Goal: Task Accomplishment & Management: Manage account settings

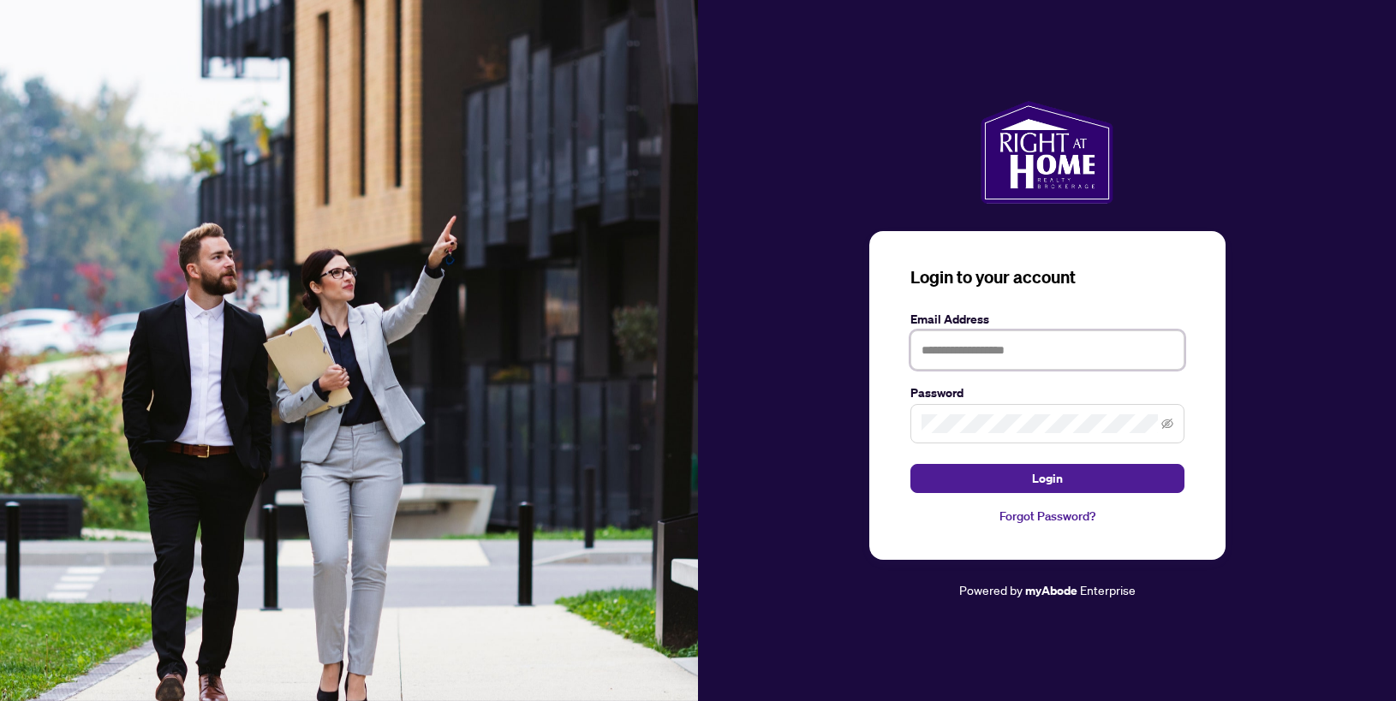
click at [1080, 355] on input "text" at bounding box center [1047, 350] width 274 height 39
type input "**********"
click at [1023, 403] on div "Password" at bounding box center [1047, 414] width 274 height 60
click at [910, 464] on button "Login" at bounding box center [1047, 478] width 274 height 29
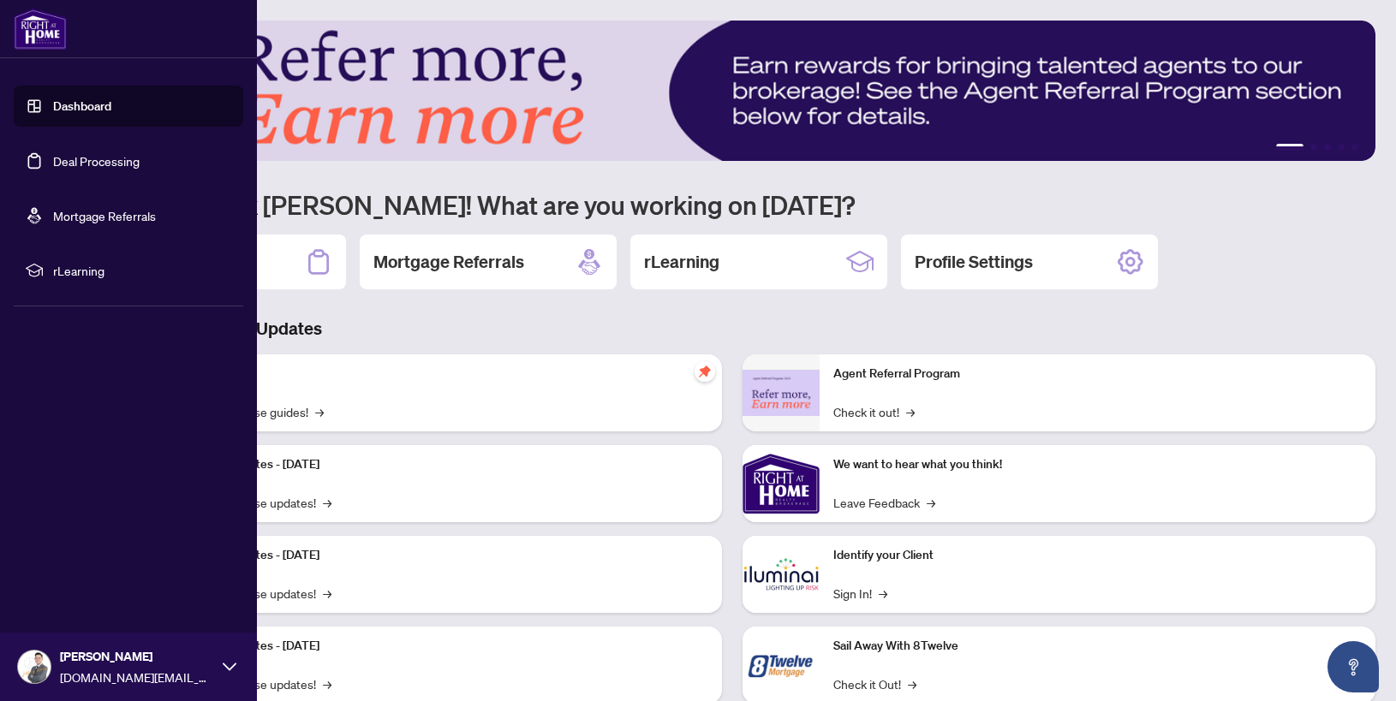
click at [53, 155] on link "Deal Processing" at bounding box center [96, 160] width 86 height 15
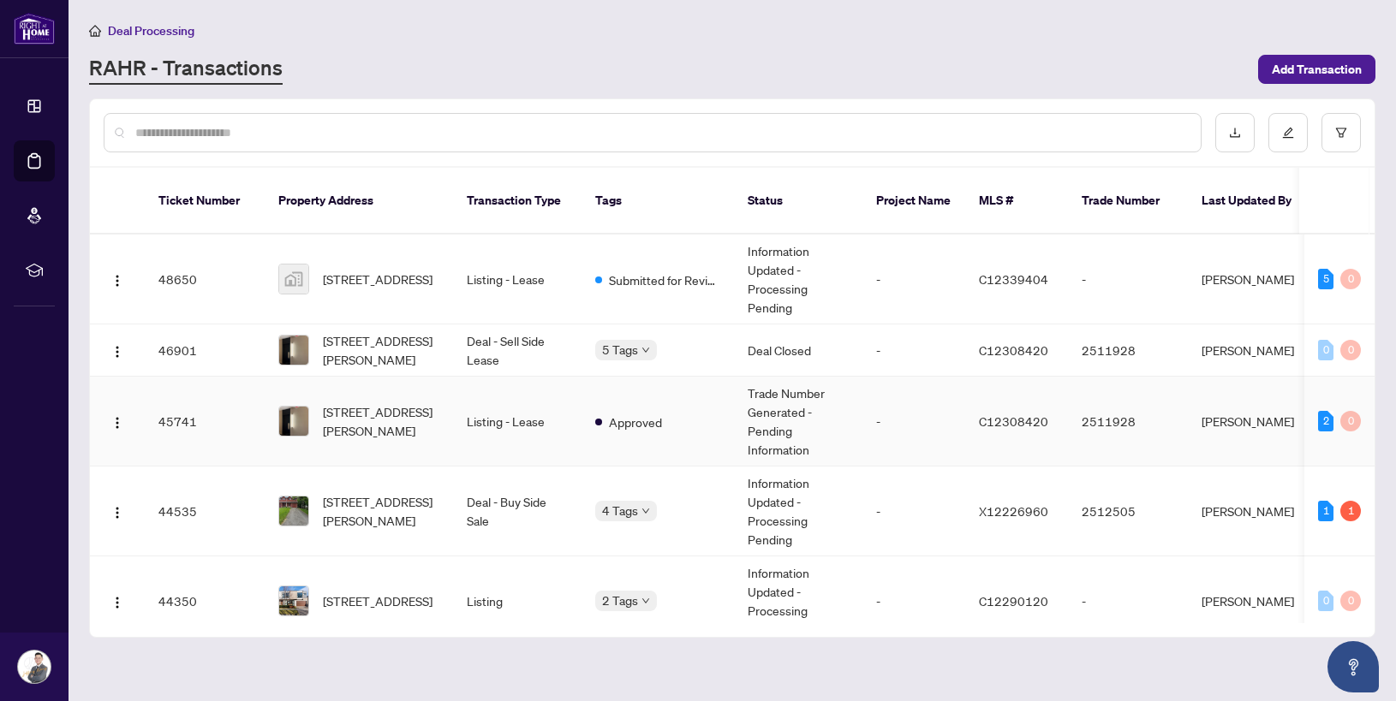
scroll to position [24, 0]
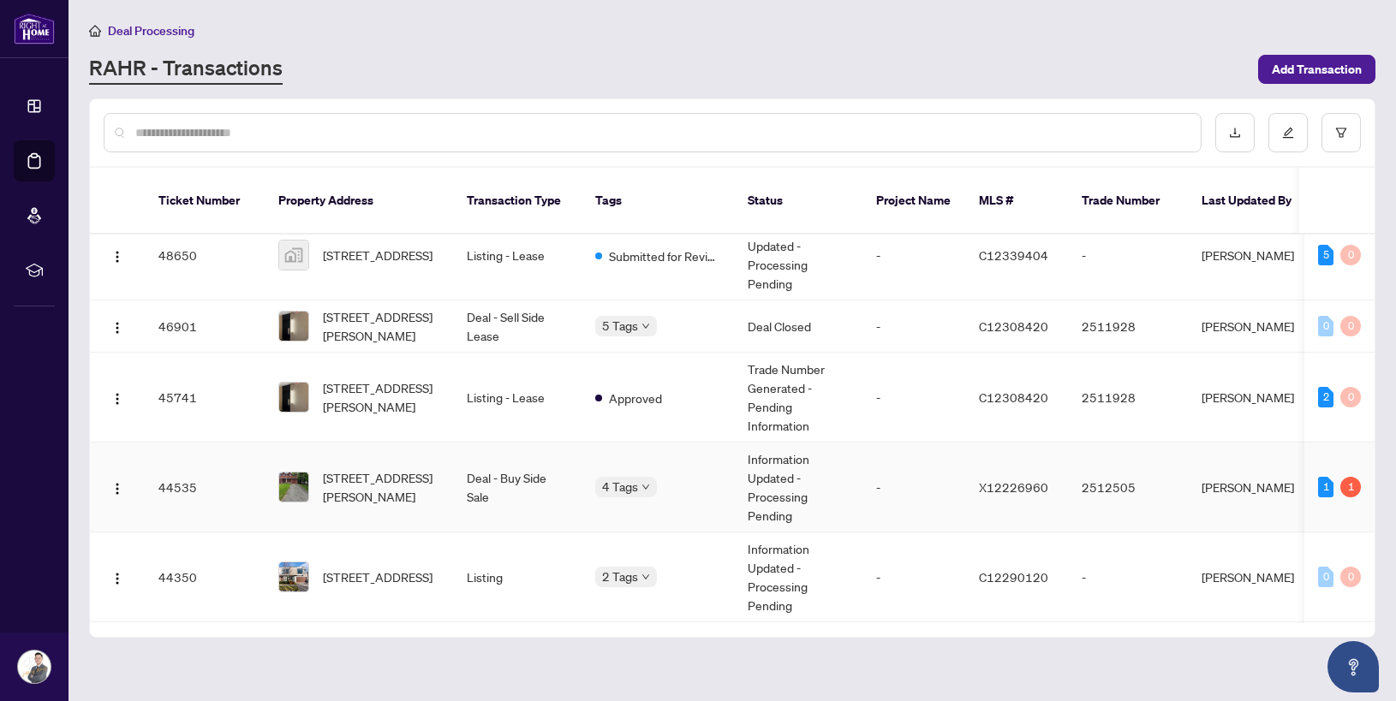
click at [869, 447] on td "-" at bounding box center [913, 488] width 103 height 90
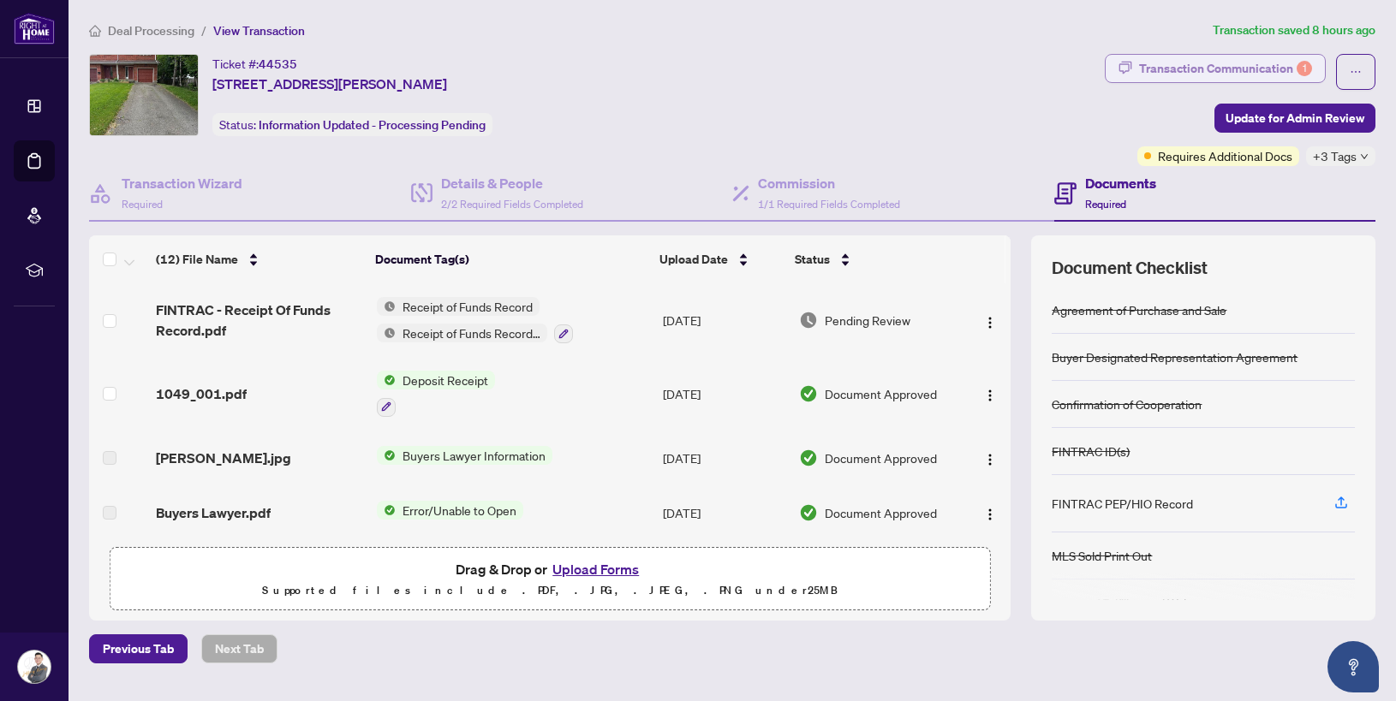
click at [1147, 57] on div "Transaction Communication 1" at bounding box center [1225, 68] width 173 height 27
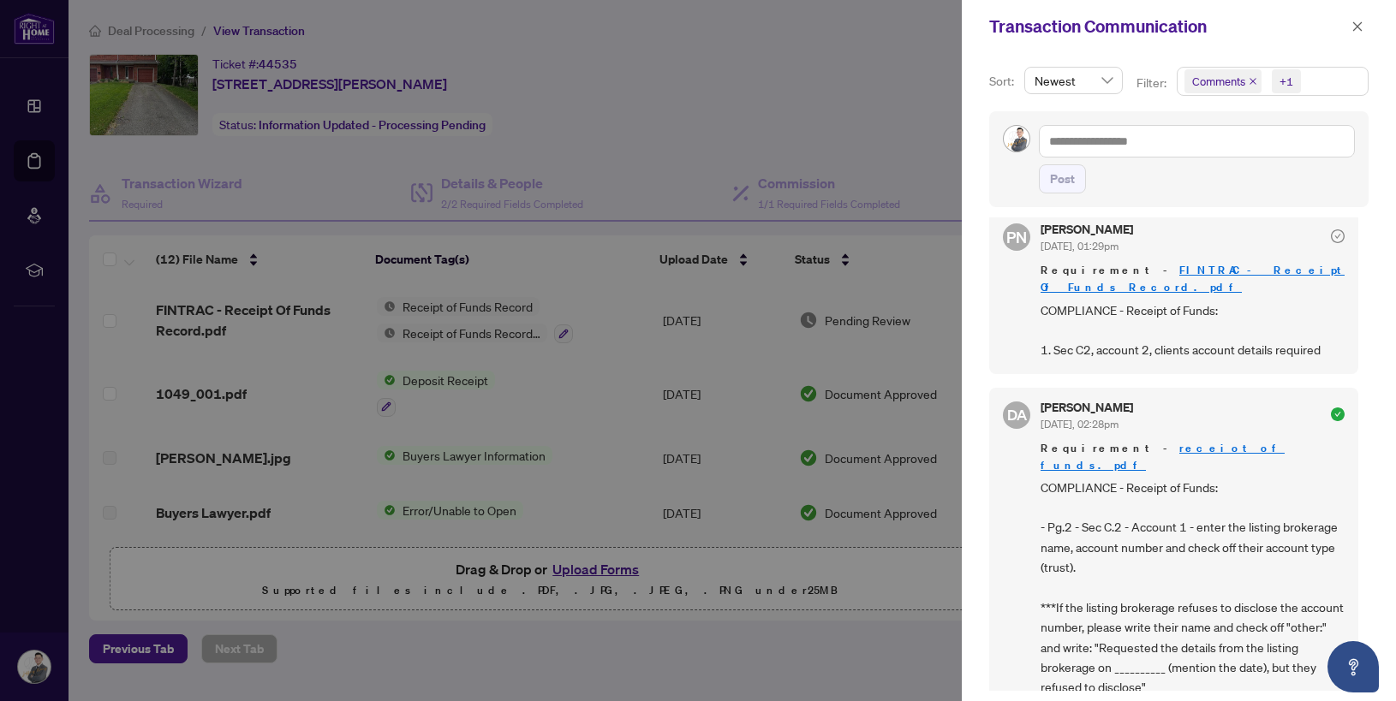
scroll to position [22, 0]
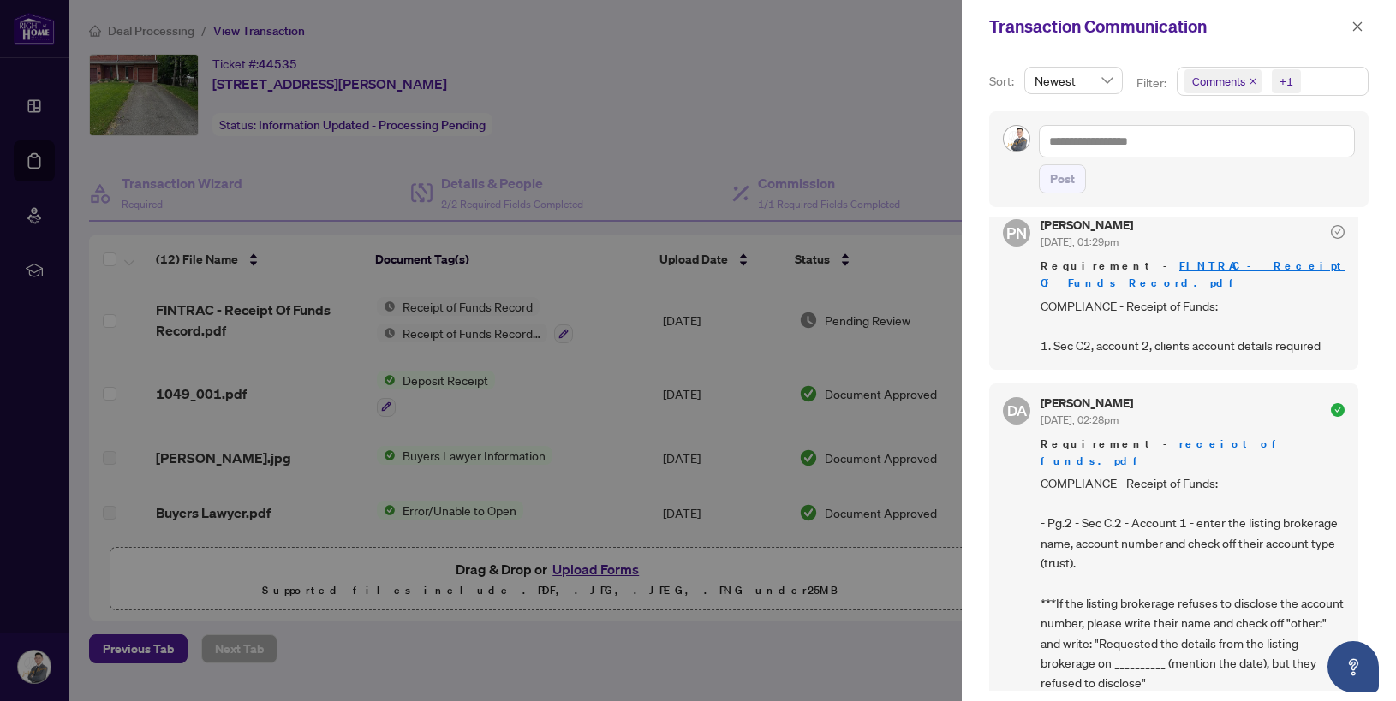
click at [619, 83] on div at bounding box center [698, 350] width 1396 height 701
click at [27, 167] on div at bounding box center [698, 350] width 1396 height 701
click at [52, 158] on div at bounding box center [698, 350] width 1396 height 701
click at [1363, 36] on button "button" at bounding box center [1357, 26] width 22 height 21
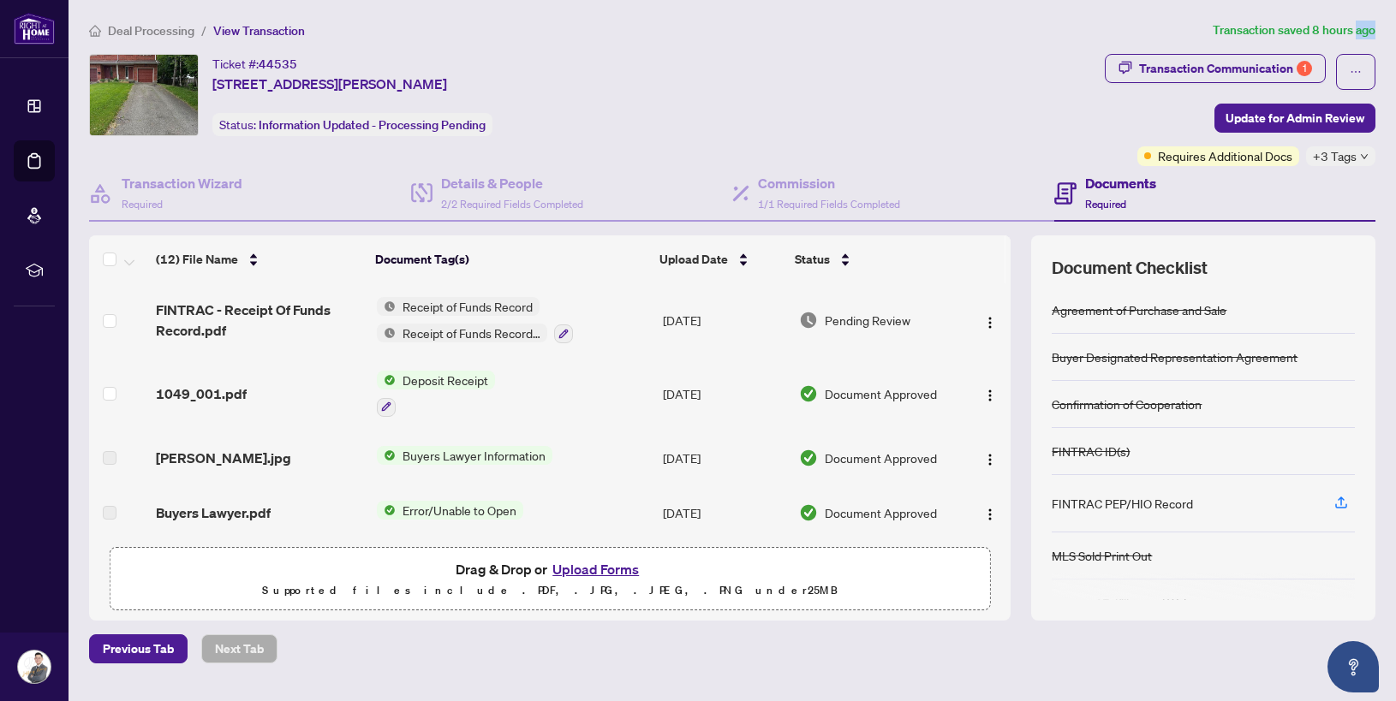
click at [1363, 36] on article "Transaction saved 8 hours ago" at bounding box center [1293, 31] width 163 height 20
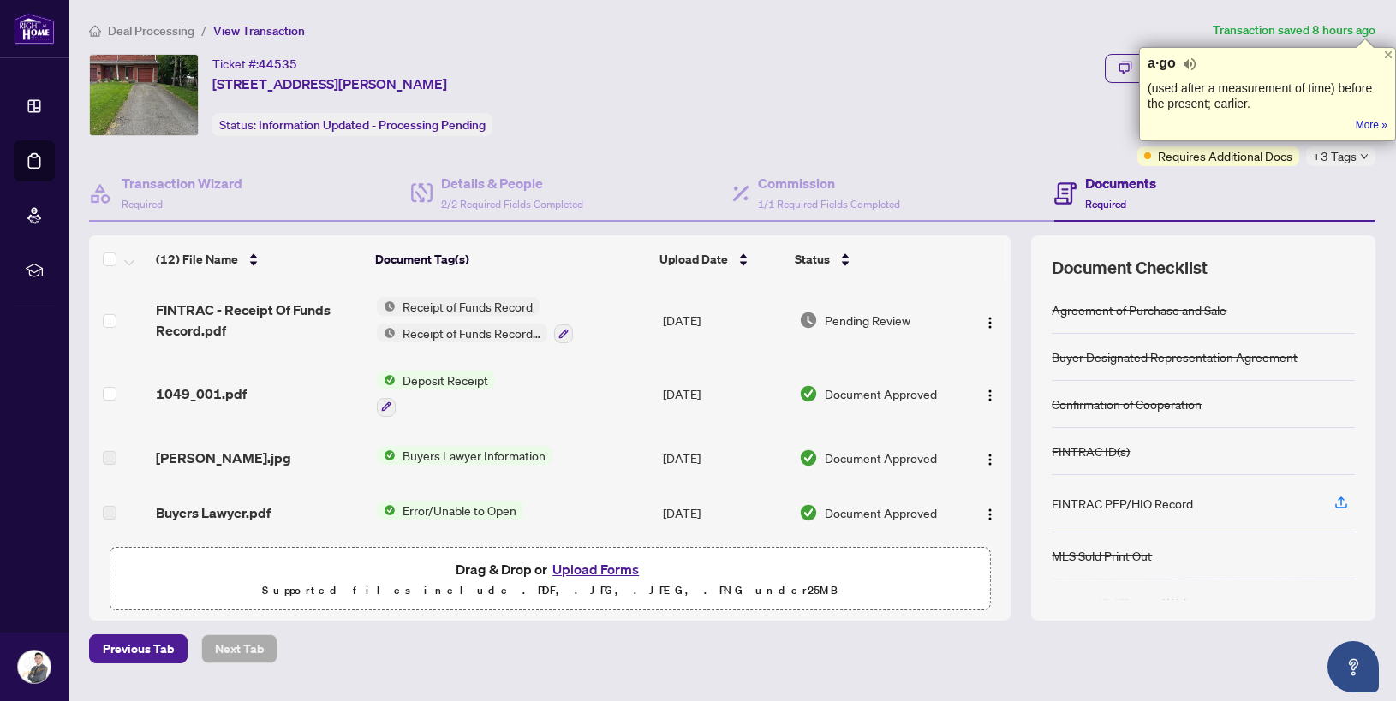
click at [752, 71] on div "Ticket #: 44535 [STREET_ADDRESS][PERSON_NAME] Status: Information Updated - Pro…" at bounding box center [593, 95] width 1009 height 82
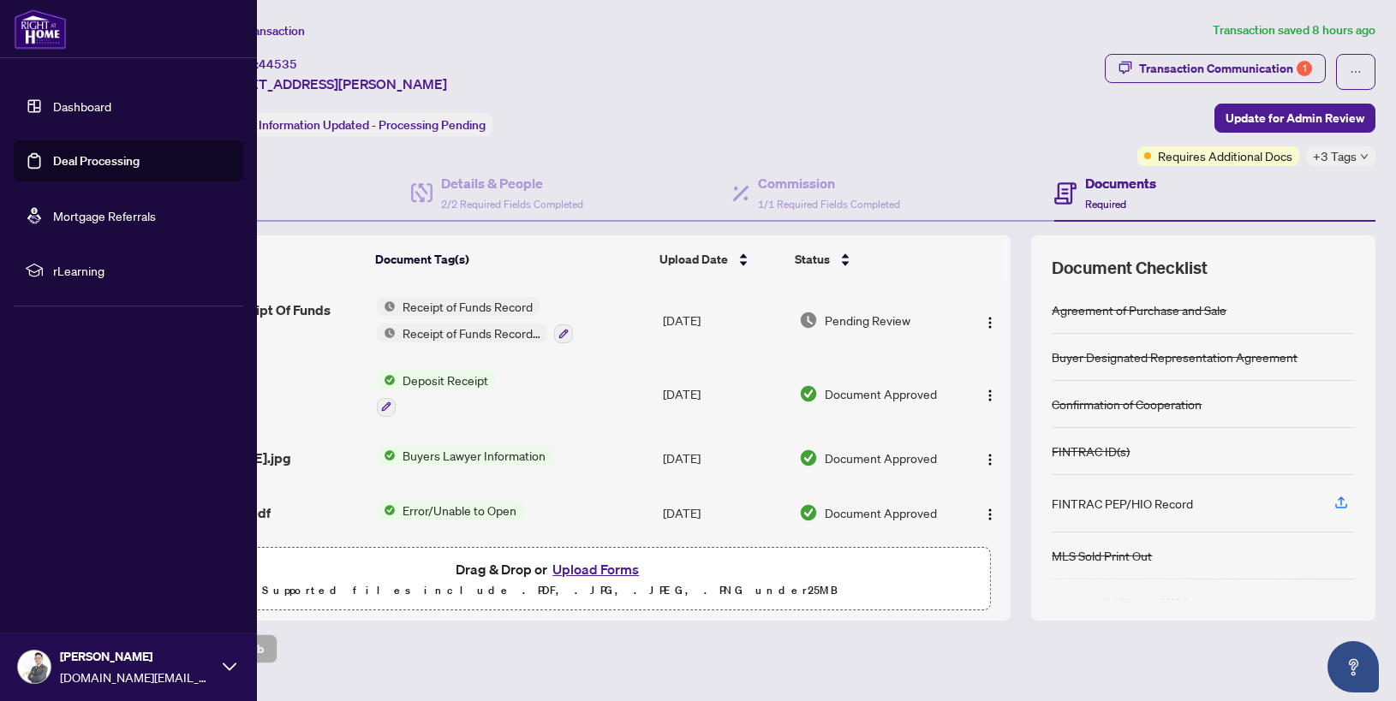
click at [66, 154] on link "Deal Processing" at bounding box center [96, 160] width 86 height 15
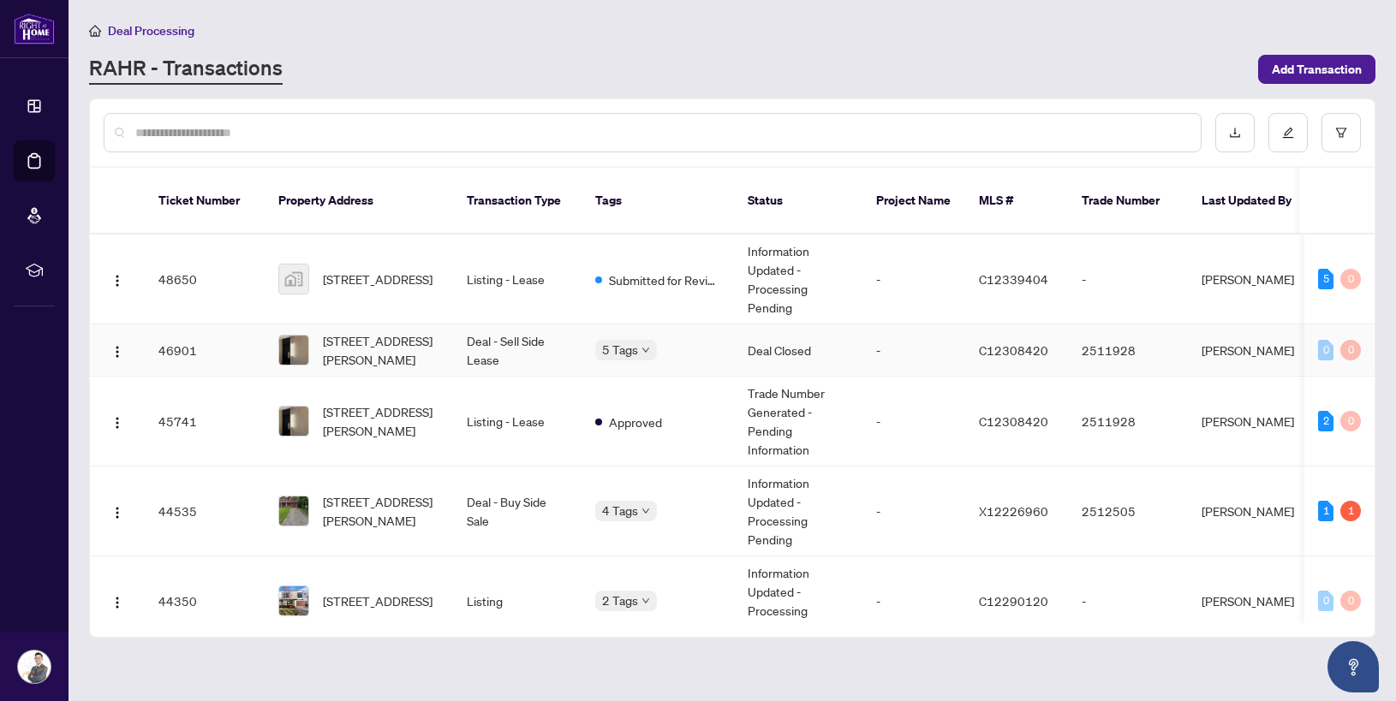
click at [710, 346] on td "5 Tags" at bounding box center [657, 351] width 152 height 52
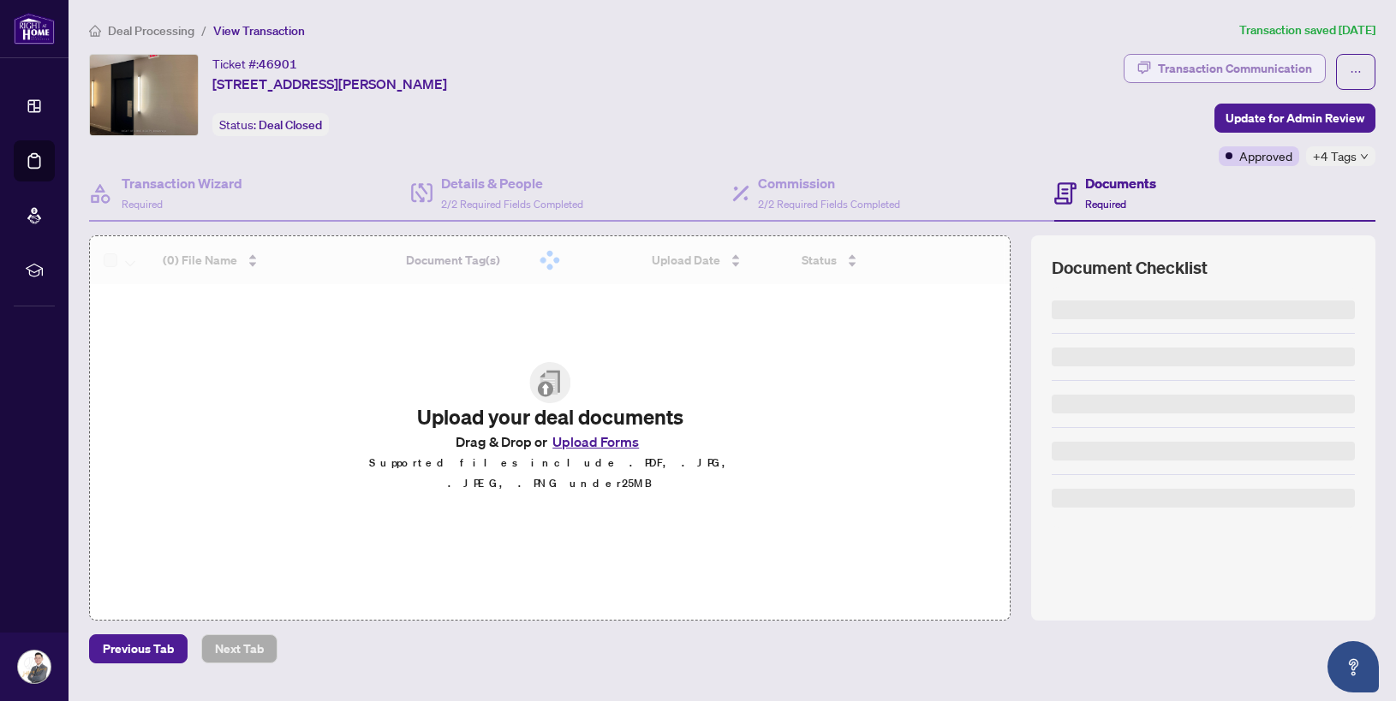
click at [1218, 66] on div "Transaction Communication" at bounding box center [1235, 68] width 154 height 27
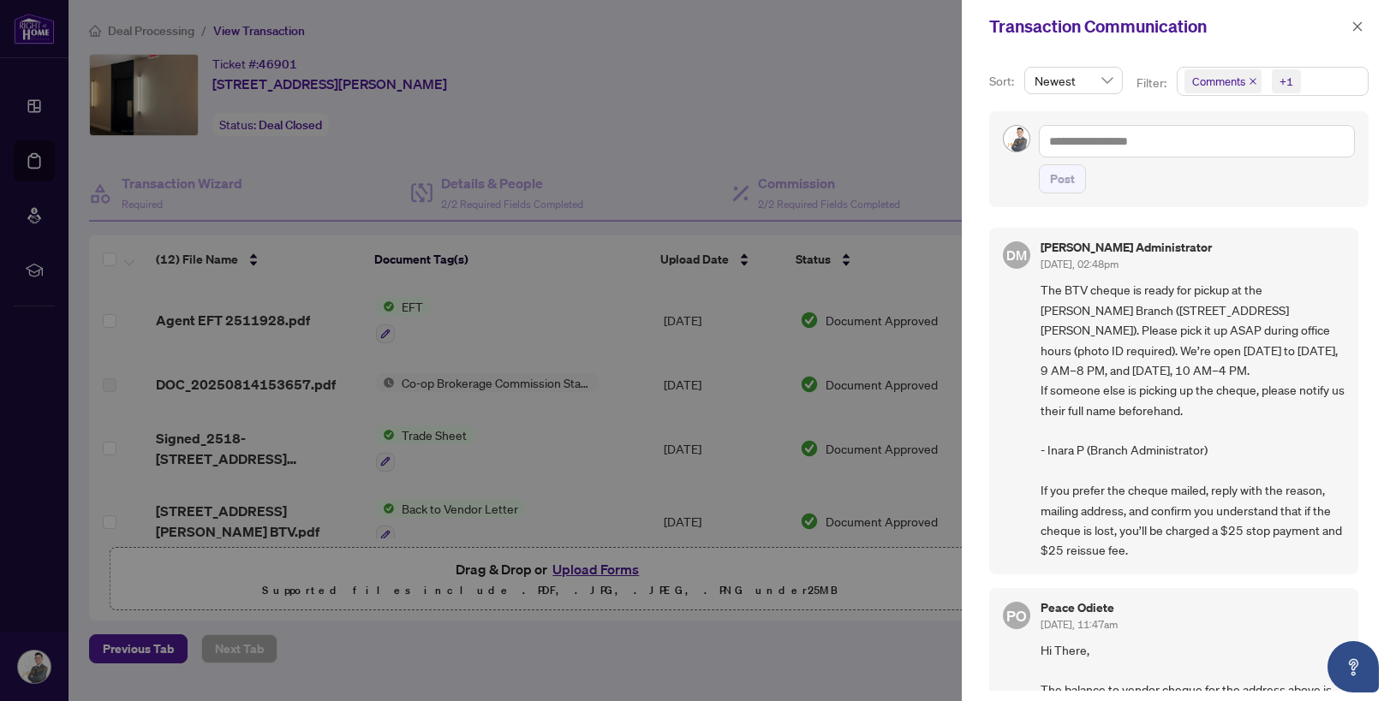
click at [883, 130] on div at bounding box center [698, 350] width 1396 height 701
click at [1361, 33] on span "button" at bounding box center [1357, 26] width 12 height 27
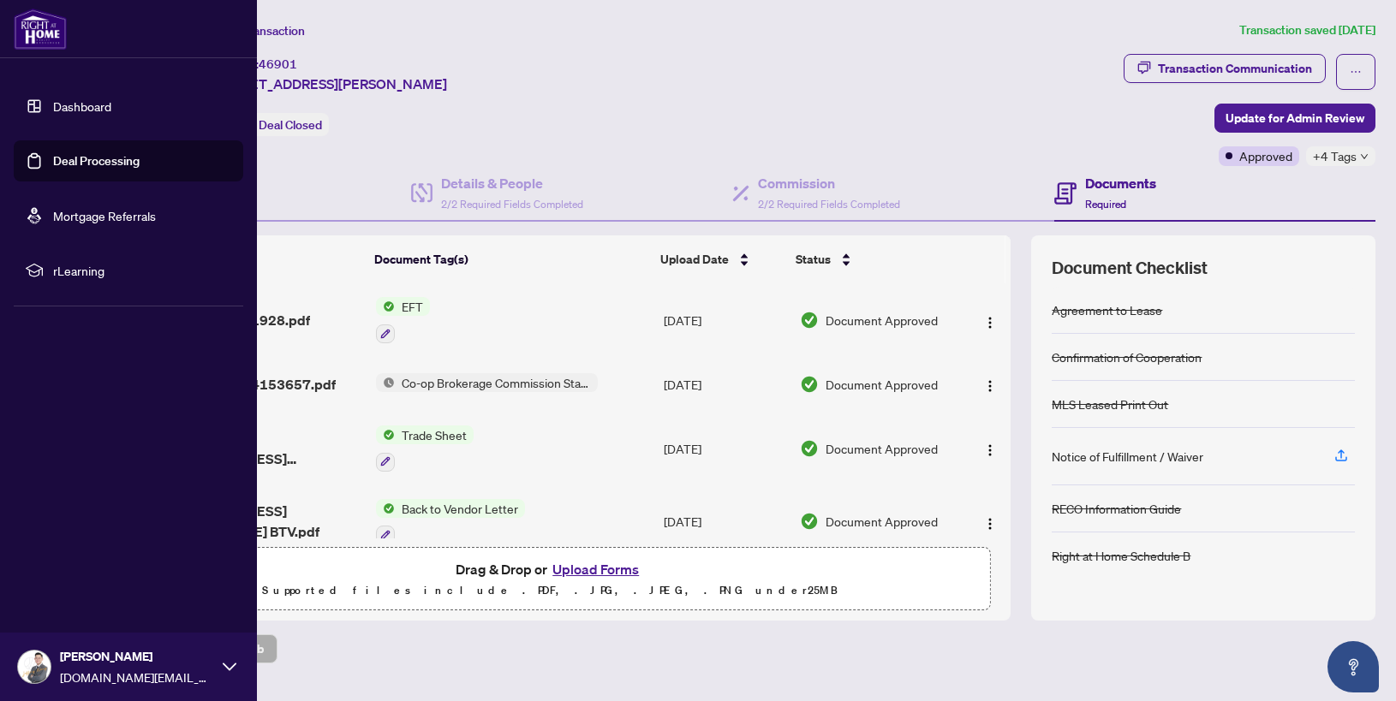
click at [53, 169] on link "Deal Processing" at bounding box center [96, 160] width 86 height 15
